Goal: Information Seeking & Learning: Learn about a topic

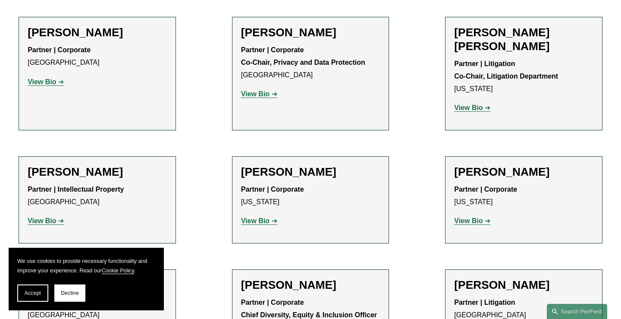
scroll to position [1110, 0]
click at [41, 296] on button "Accept" at bounding box center [32, 292] width 31 height 17
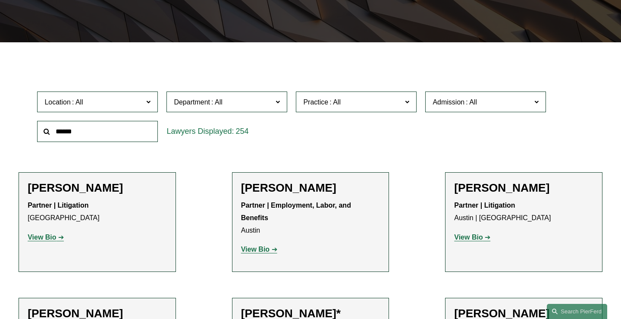
scroll to position [197, 0]
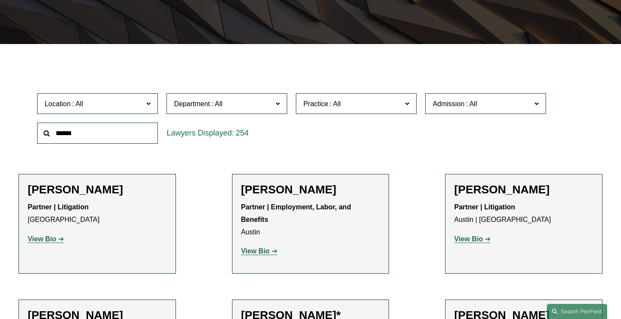
click at [110, 131] on input "text" at bounding box center [97, 133] width 121 height 21
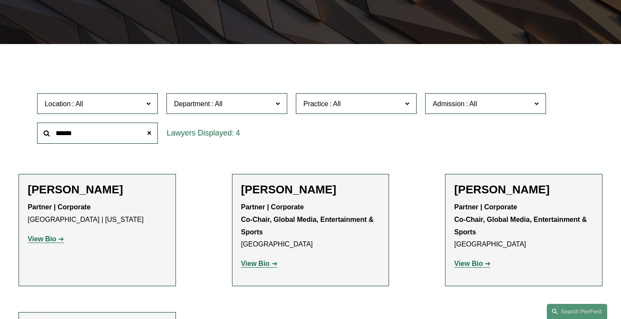
type input "******"
drag, startPoint x: 110, startPoint y: 131, endPoint x: 68, endPoint y: 219, distance: 97.9
click at [68, 219] on p "Partner | Corporate [GEOGRAPHIC_DATA] | [US_STATE]" at bounding box center [97, 213] width 139 height 25
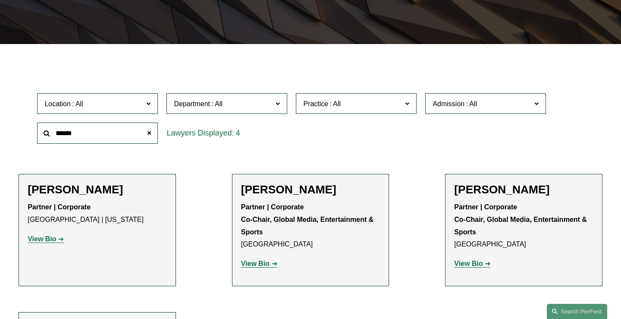
click at [63, 219] on p "Partner | Corporate [GEOGRAPHIC_DATA] | [US_STATE]" at bounding box center [97, 213] width 139 height 25
click at [53, 238] on strong "View Bio" at bounding box center [42, 238] width 28 height 7
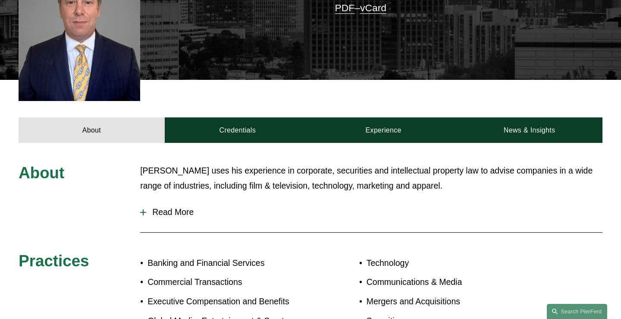
scroll to position [271, 0]
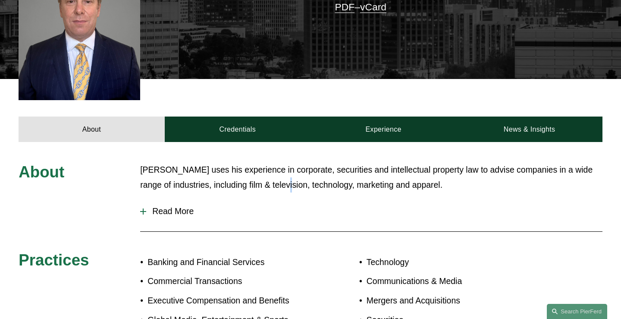
click at [269, 162] on p "Mr. Papkin uses his experience in corporate, securities and intellectual proper…" at bounding box center [371, 177] width 463 height 30
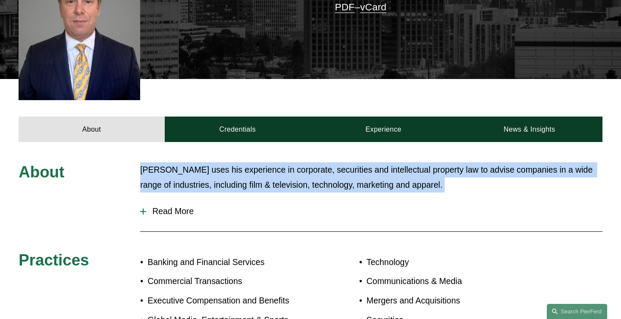
click at [269, 162] on p "Mr. Papkin uses his experience in corporate, securities and intellectual proper…" at bounding box center [371, 177] width 463 height 30
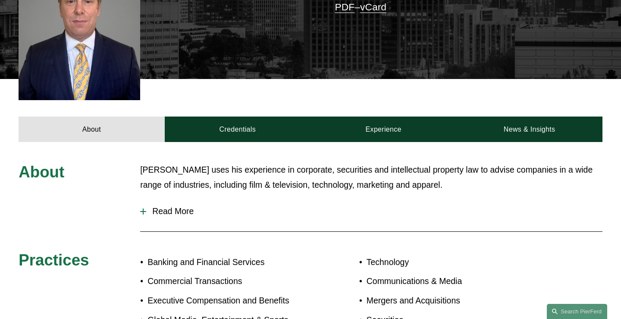
click at [289, 169] on p "Mr. Papkin uses his experience in corporate, securities and intellectual proper…" at bounding box center [371, 177] width 463 height 30
click at [304, 162] on p "Mr. Papkin uses his experience in corporate, securities and intellectual proper…" at bounding box center [371, 177] width 463 height 30
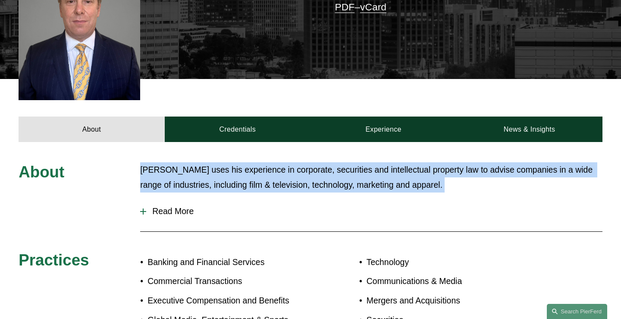
click at [304, 162] on p "Mr. Papkin uses his experience in corporate, securities and intellectual proper…" at bounding box center [371, 177] width 463 height 30
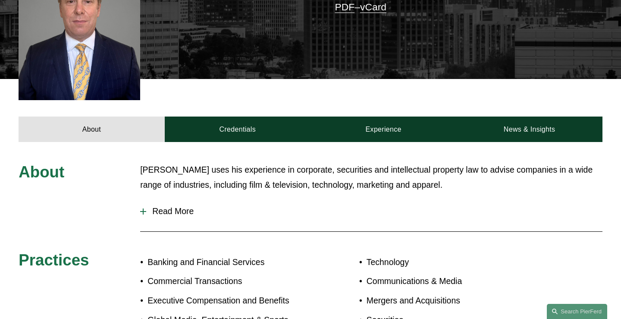
click at [303, 166] on p "Mr. Papkin uses his experience in corporate, securities and intellectual proper…" at bounding box center [371, 177] width 463 height 30
click at [309, 163] on p "Mr. Papkin uses his experience in corporate, securities and intellectual proper…" at bounding box center [371, 177] width 463 height 30
click at [307, 162] on p "Mr. Papkin uses his experience in corporate, securities and intellectual proper…" at bounding box center [371, 177] width 463 height 30
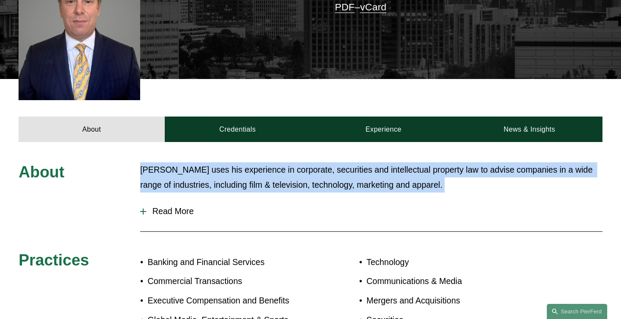
click at [307, 162] on p "Mr. Papkin uses his experience in corporate, securities and intellectual proper…" at bounding box center [371, 177] width 463 height 30
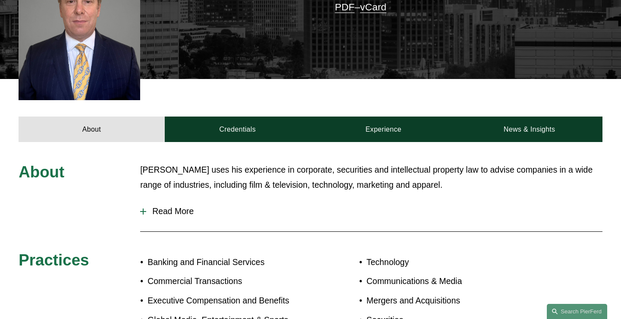
click at [293, 167] on p "Mr. Papkin uses his experience in corporate, securities and intellectual proper…" at bounding box center [371, 177] width 463 height 30
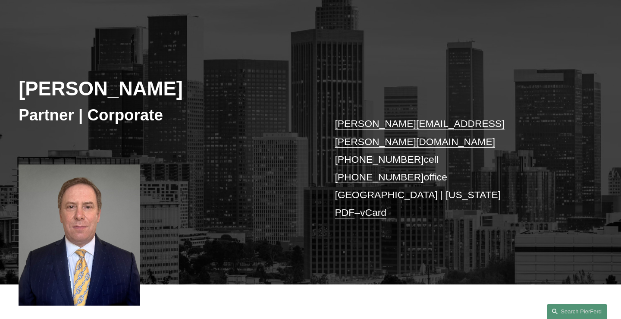
scroll to position [264, 0]
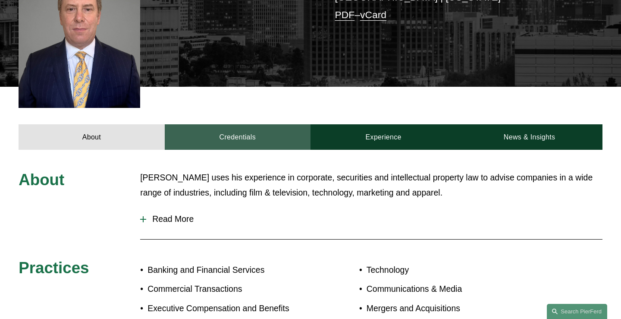
click at [249, 124] on link "Credentials" at bounding box center [238, 136] width 146 height 25
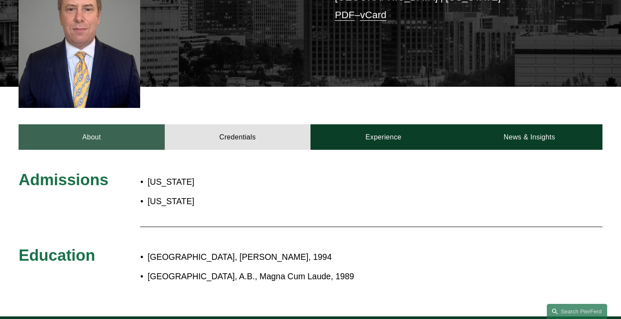
click at [124, 125] on link "About" at bounding box center [92, 136] width 146 height 25
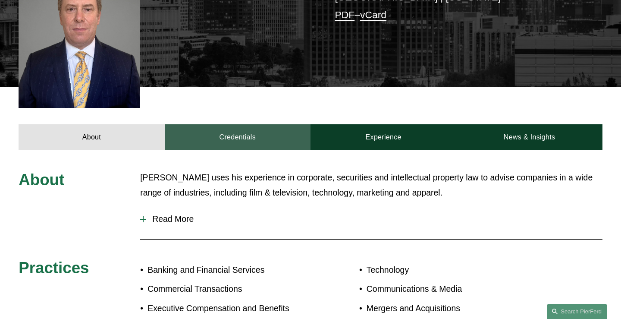
click at [236, 124] on link "Credentials" at bounding box center [238, 136] width 146 height 25
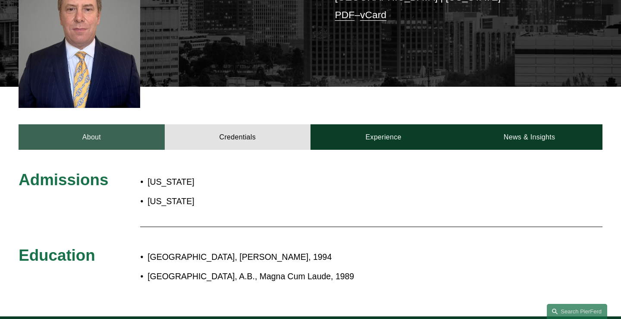
click at [129, 124] on link "About" at bounding box center [92, 136] width 146 height 25
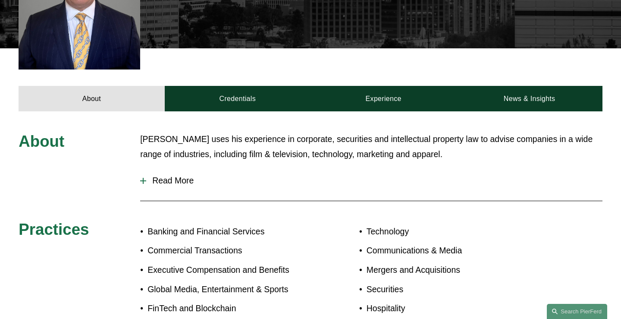
scroll to position [305, 0]
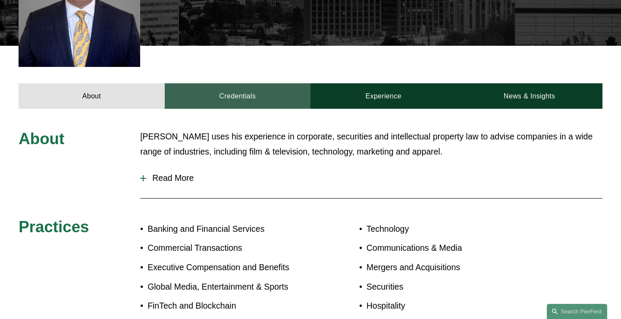
click at [251, 83] on link "Credentials" at bounding box center [238, 95] width 146 height 25
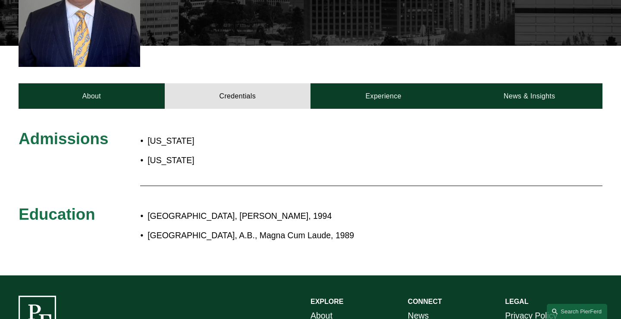
click at [231, 228] on p "Harvard College, A.B., Magna Cum Laude, 1989" at bounding box center [339, 235] width 382 height 15
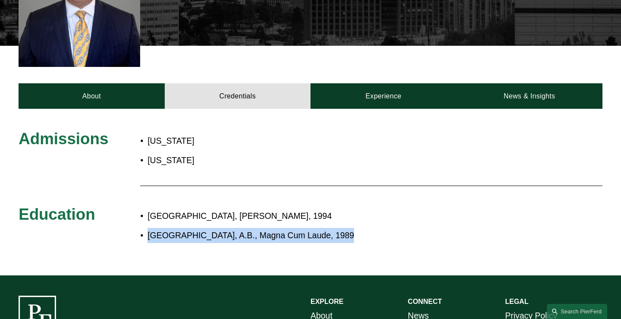
click at [231, 228] on p "Harvard College, A.B., Magna Cum Laude, 1989" at bounding box center [339, 235] width 382 height 15
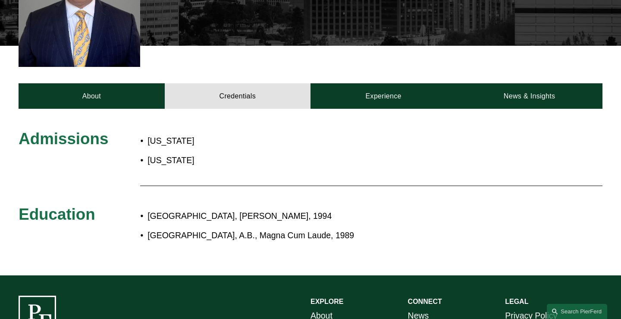
click at [213, 176] on div "Admissions California New York Education Harvard Law School, J.D., 1994 Harvard…" at bounding box center [310, 192] width 621 height 126
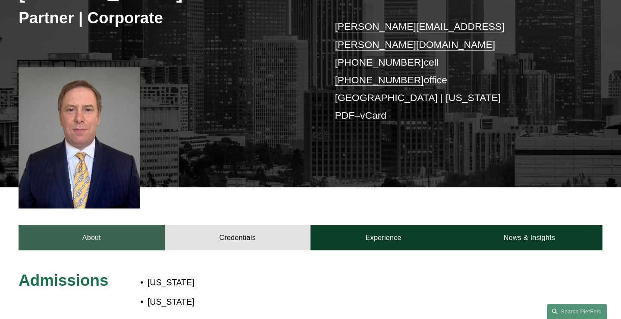
click at [132, 225] on link "About" at bounding box center [92, 237] width 146 height 25
